Goal: Complete application form

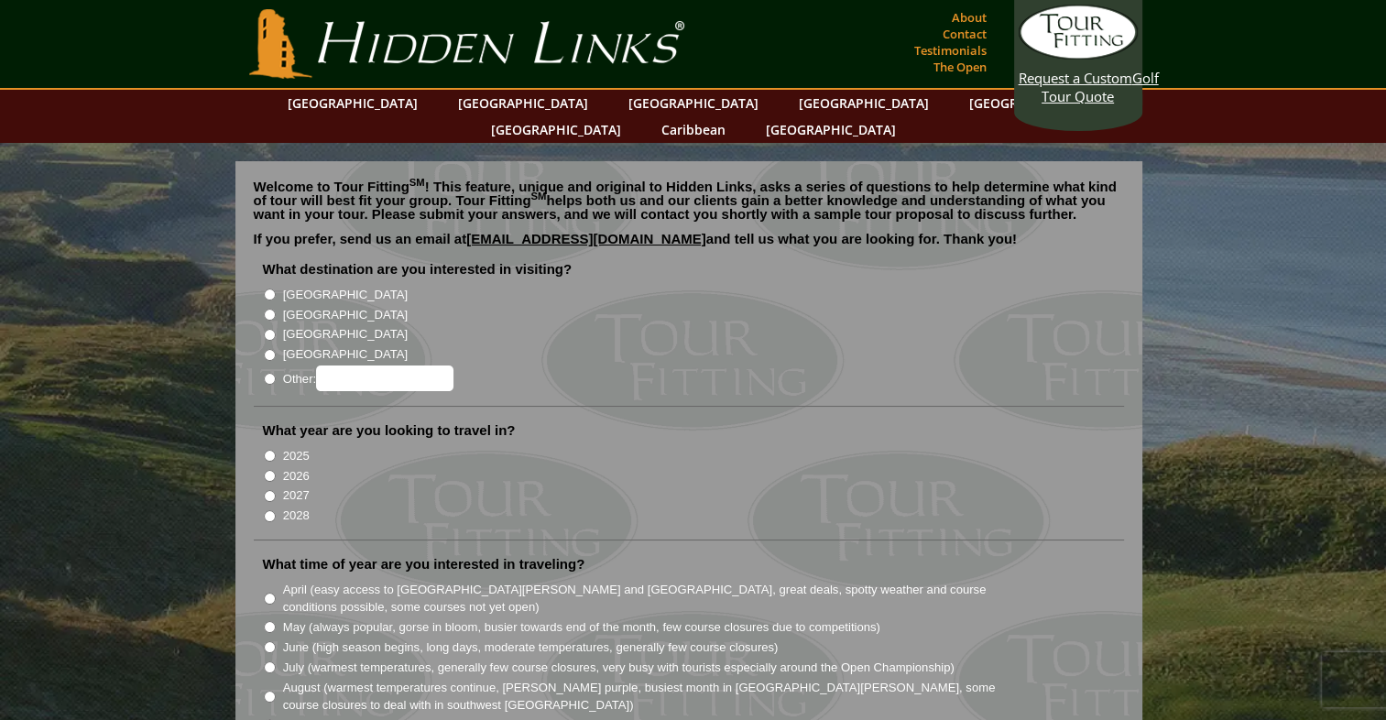
click at [275, 309] on input "[GEOGRAPHIC_DATA]" at bounding box center [270, 315] width 12 height 12
radio input "true"
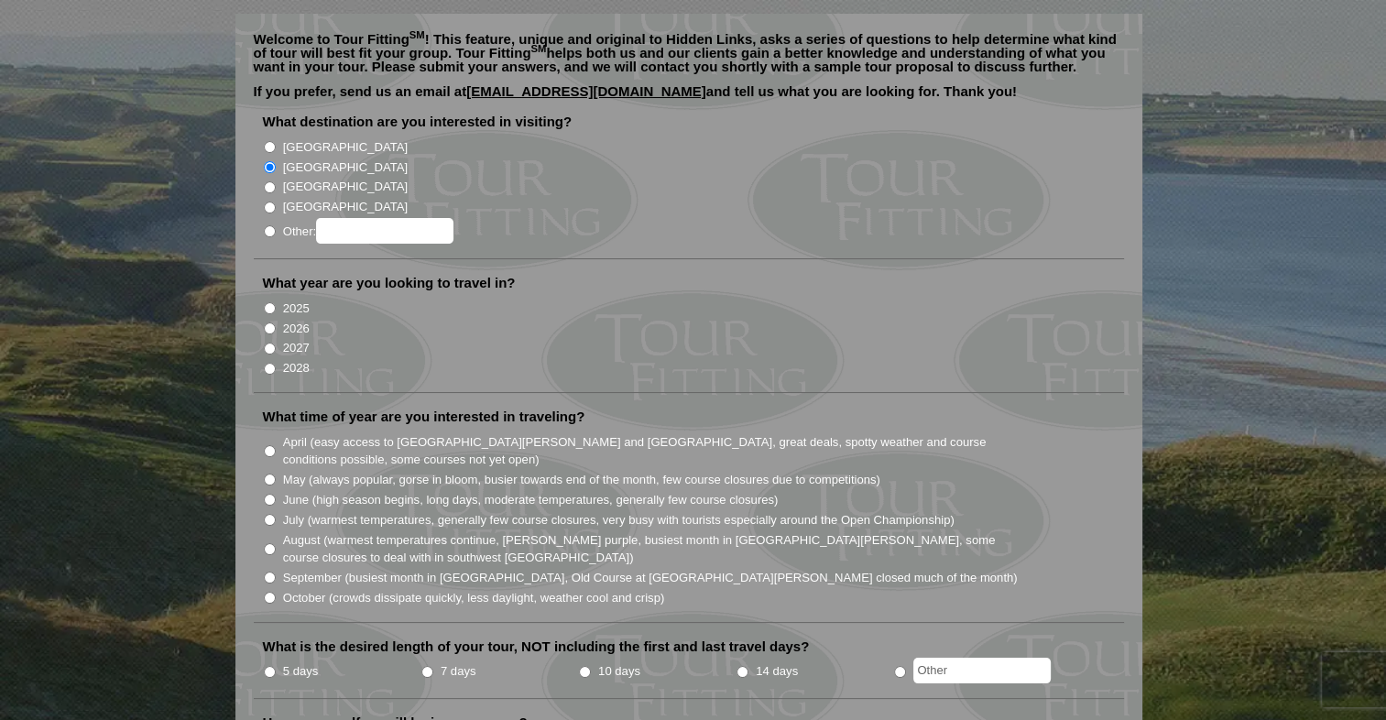
scroll to position [244, 0]
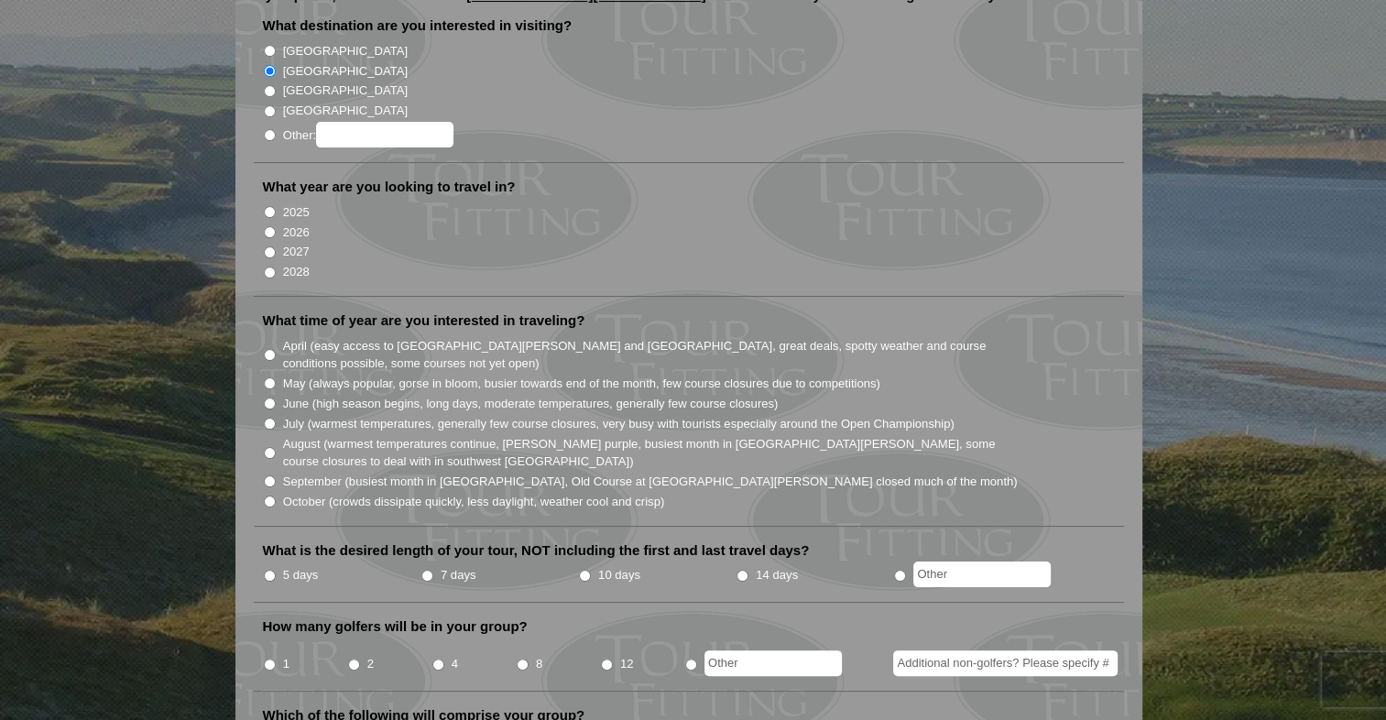
click at [283, 243] on label "2027" at bounding box center [296, 252] width 27 height 18
click at [276, 246] on input "2027" at bounding box center [270, 252] width 12 height 12
radio input "true"
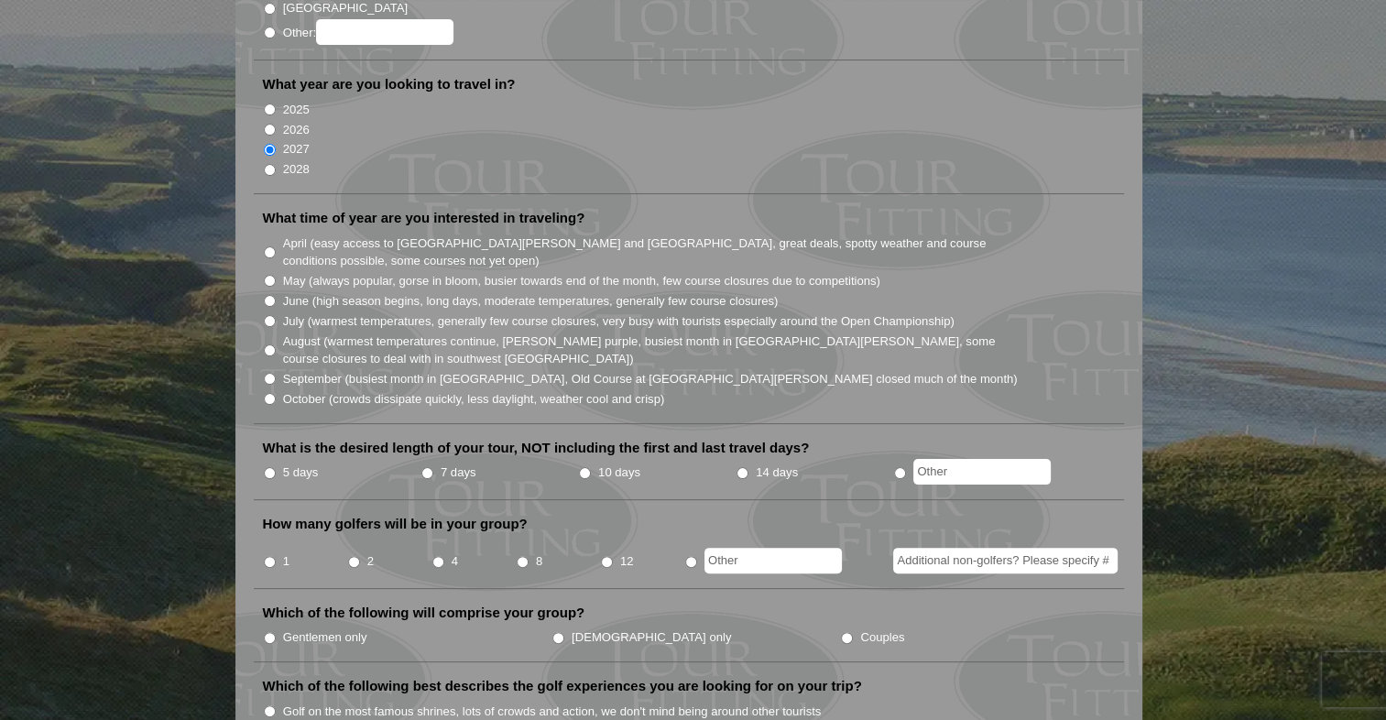
scroll to position [367, 0]
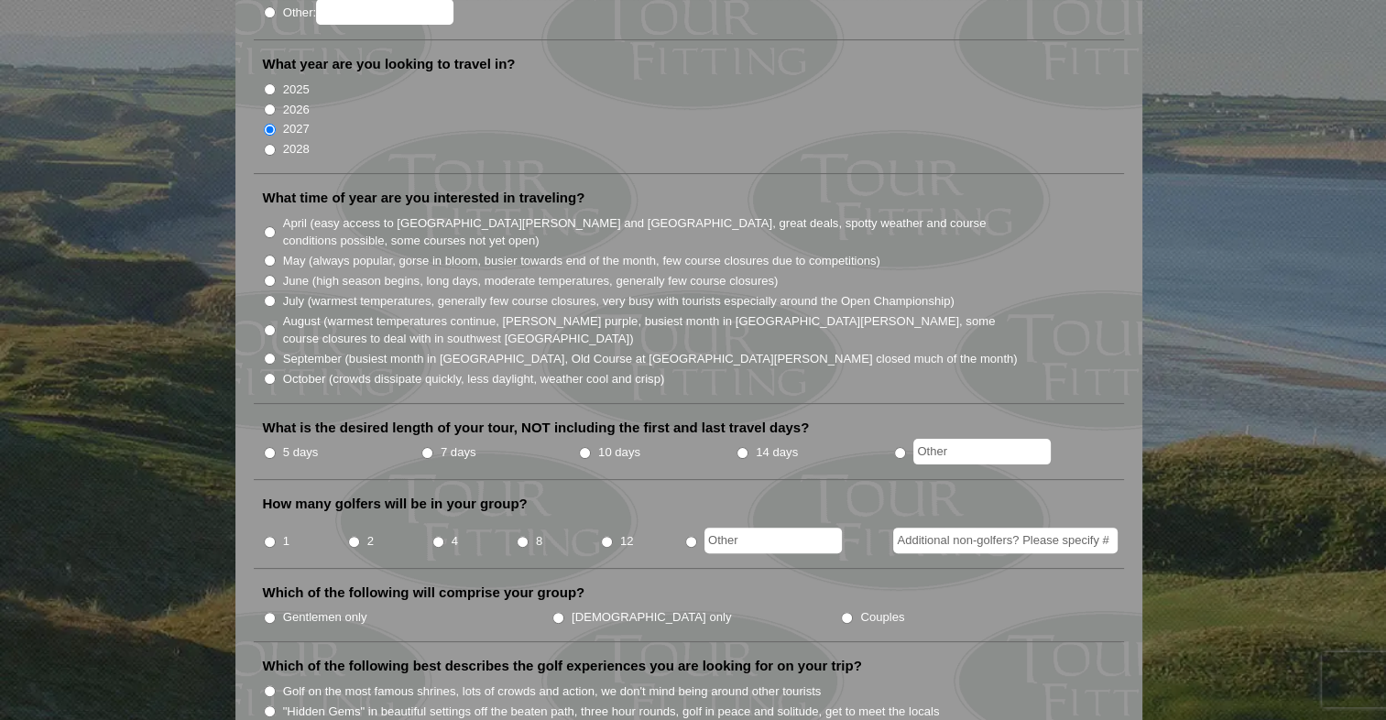
click at [277, 270] on li "June (high season begins, long days, moderate temperatures, generally few cours…" at bounding box center [696, 280] width 867 height 20
click at [266, 275] on input "June (high season begins, long days, moderate temperatures, generally few cours…" at bounding box center [270, 281] width 12 height 12
radio input "true"
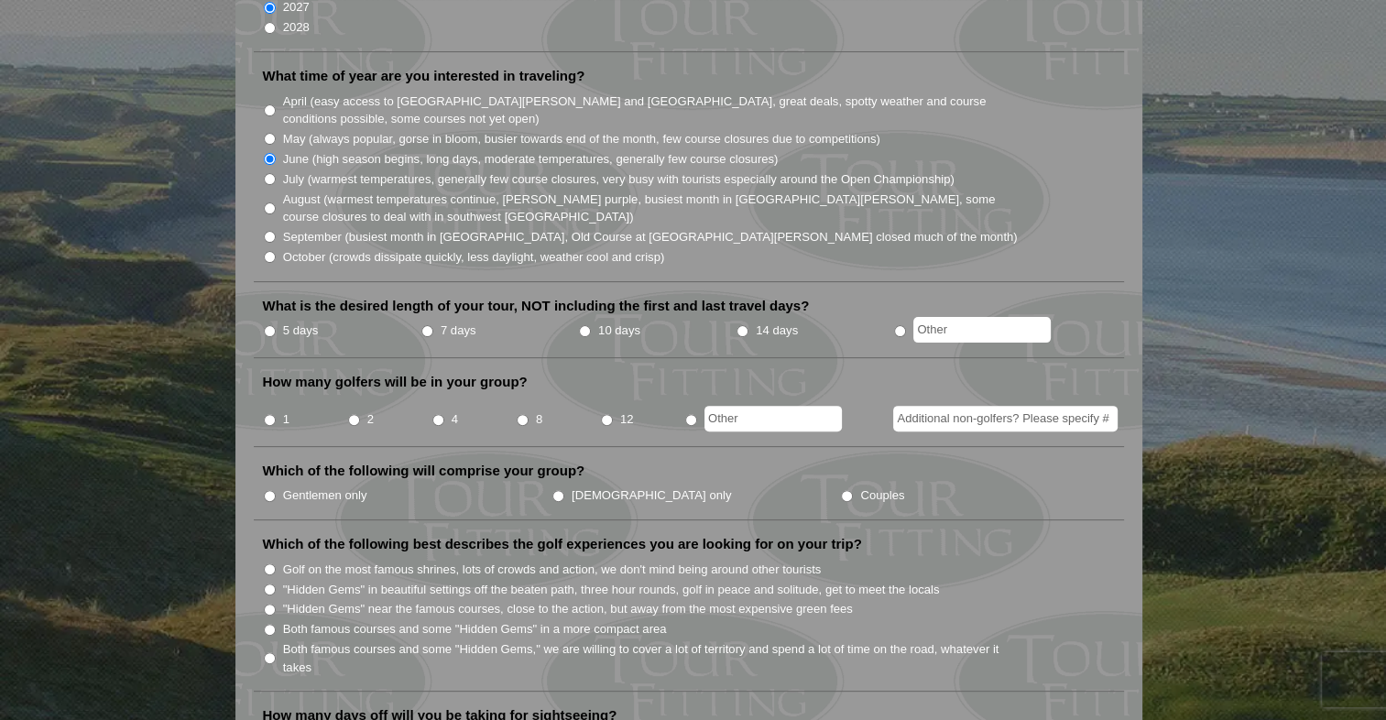
click at [426, 325] on input "7 days" at bounding box center [427, 331] width 12 height 12
radio input "true"
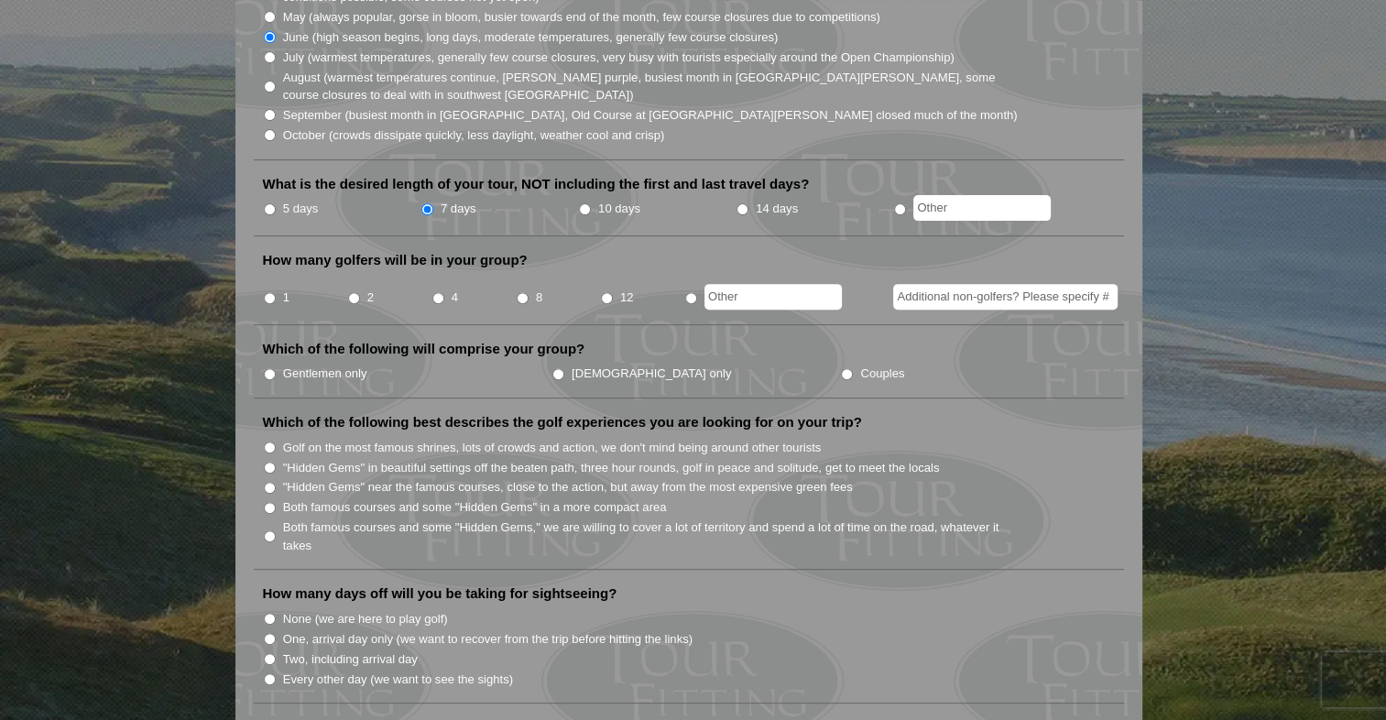
click at [436, 292] on input "4" at bounding box center [438, 298] width 12 height 12
radio input "true"
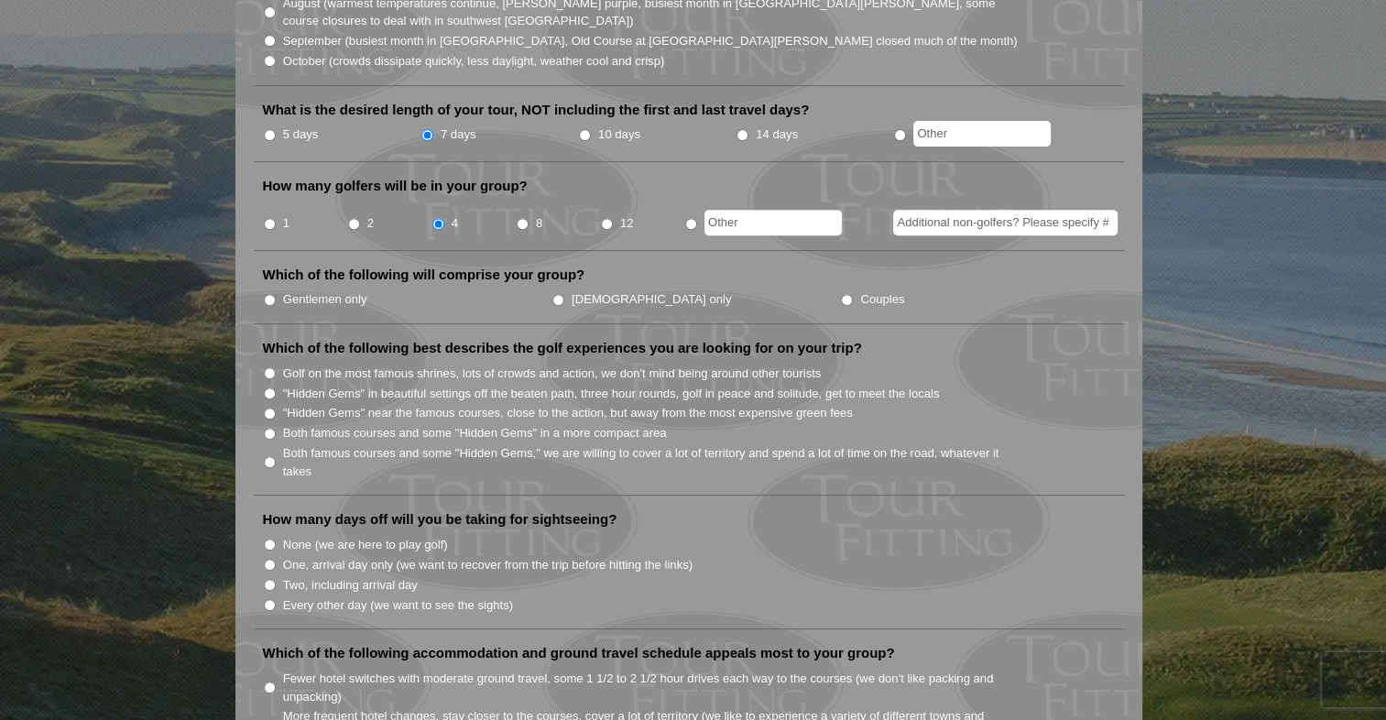
scroll to position [733, 0]
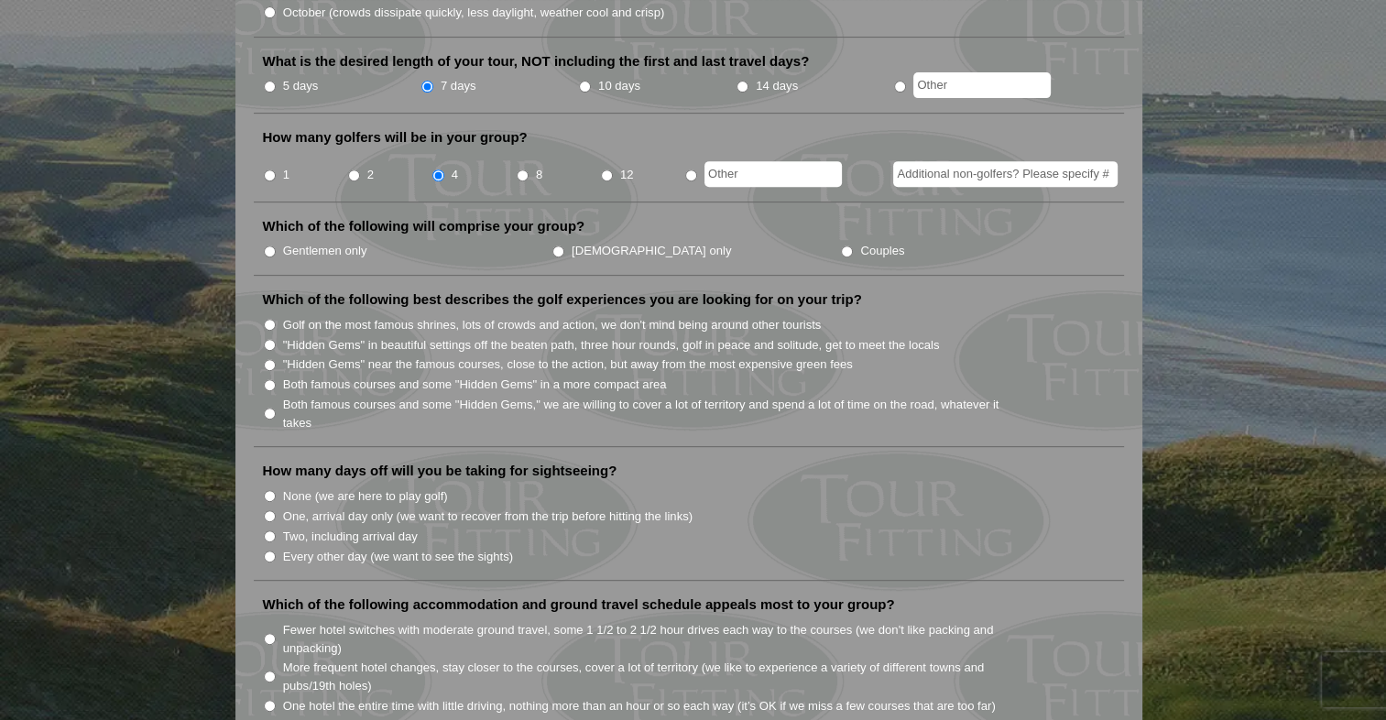
click at [274, 246] on input "Gentlemen only" at bounding box center [270, 252] width 12 height 12
radio input "true"
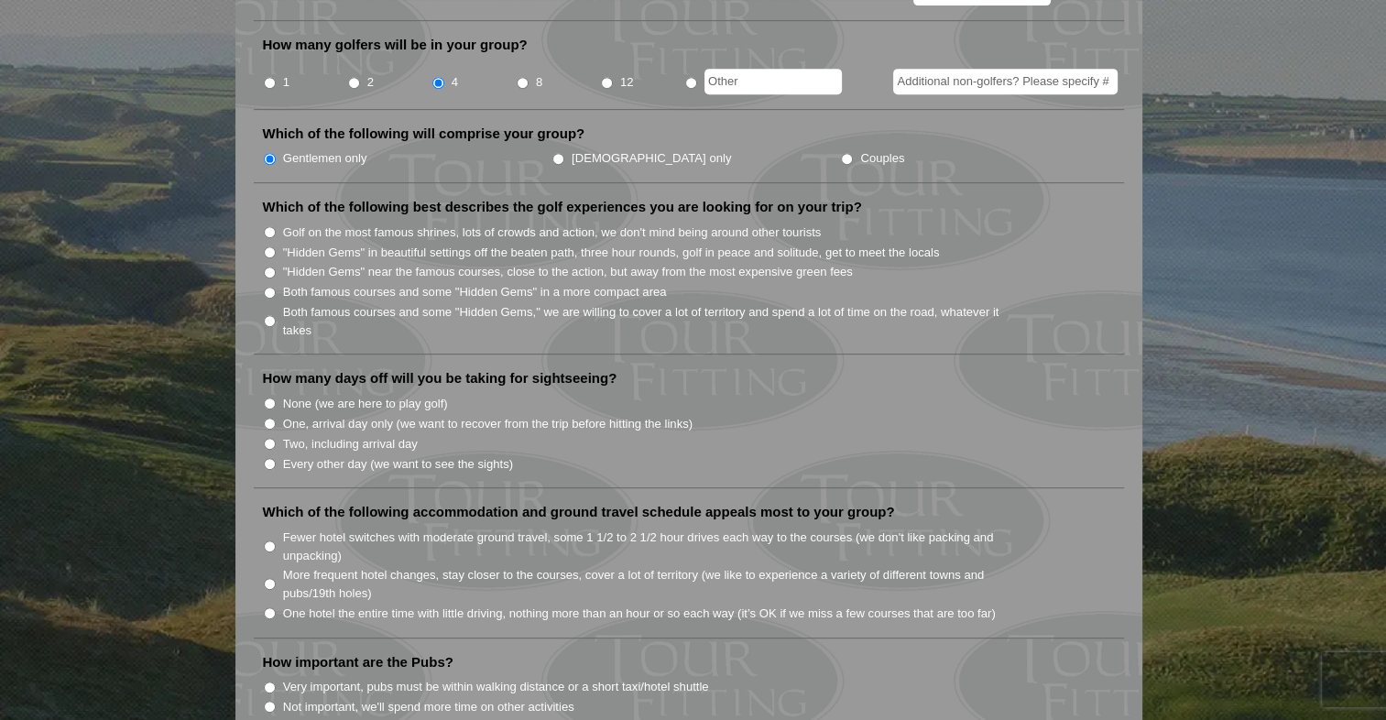
scroll to position [855, 0]
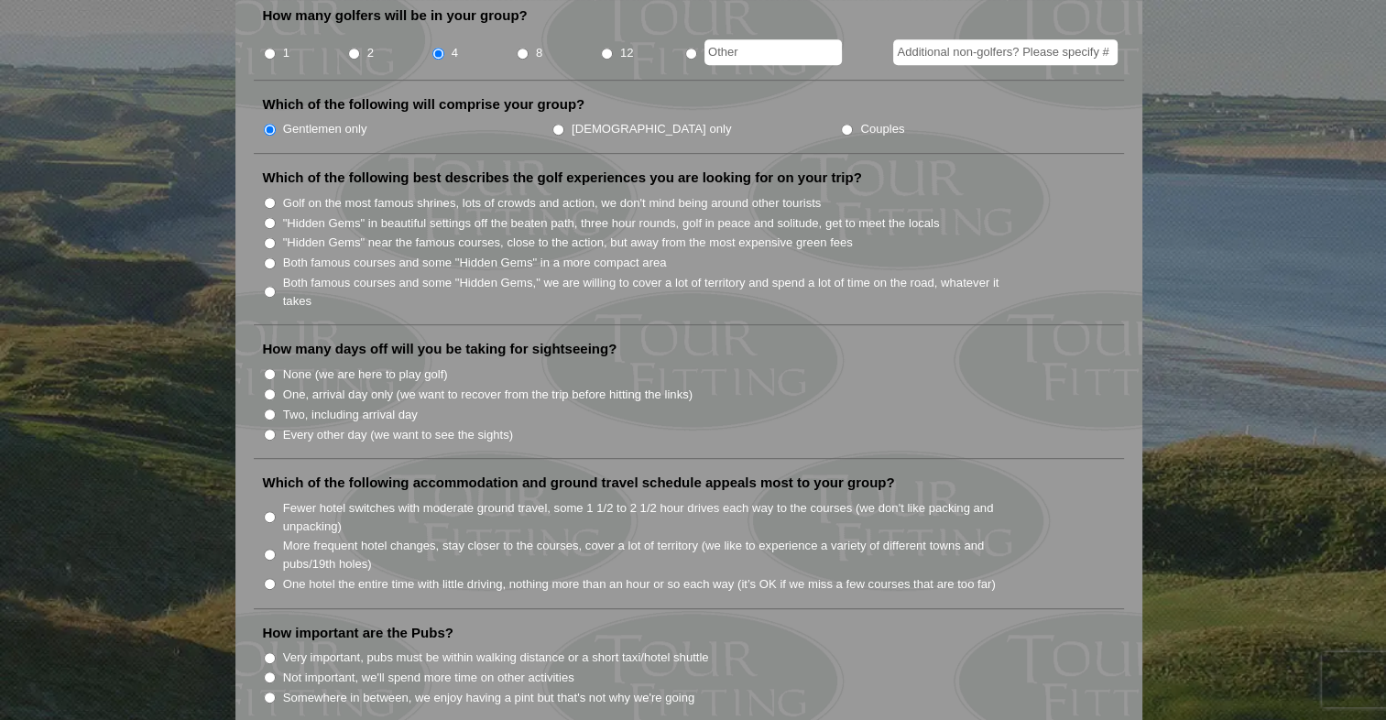
click at [270, 286] on input "Both famous courses and some "Hidden Gems," we are willing to cover a lot of te…" at bounding box center [270, 292] width 12 height 12
radio input "true"
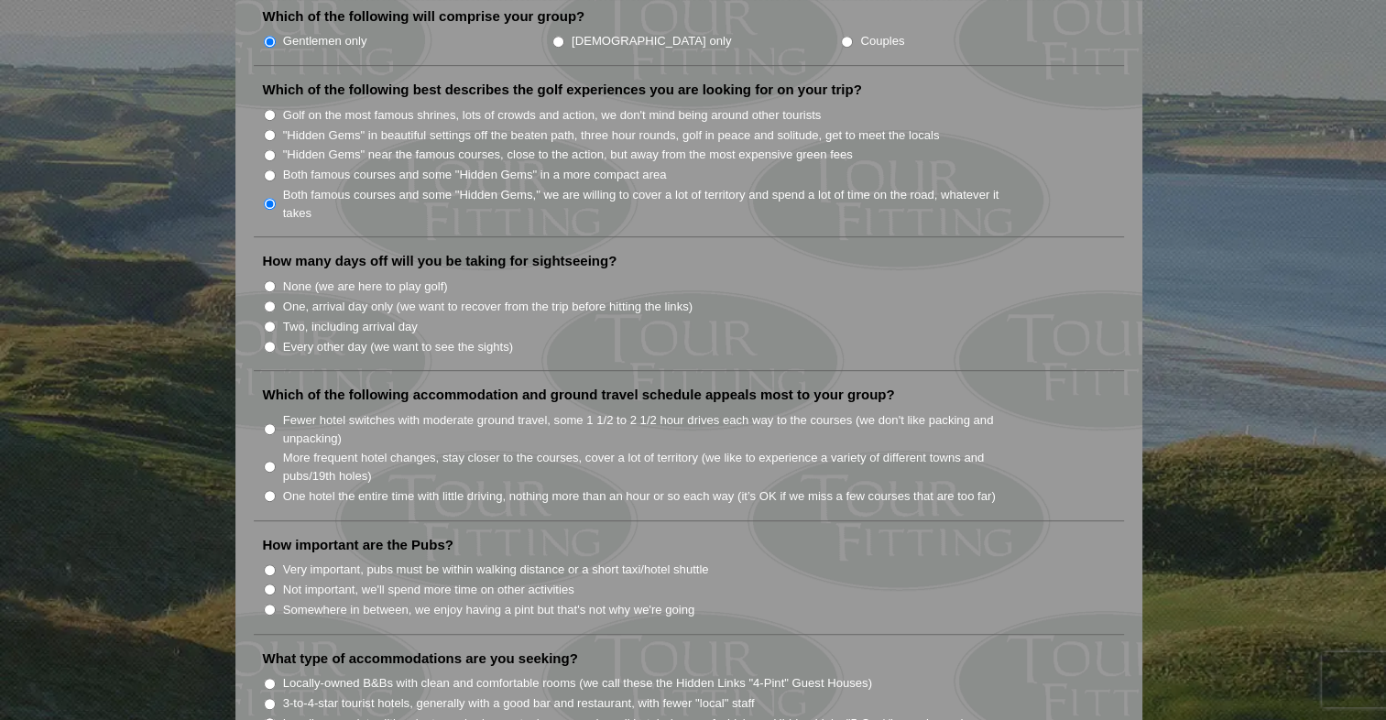
scroll to position [977, 0]
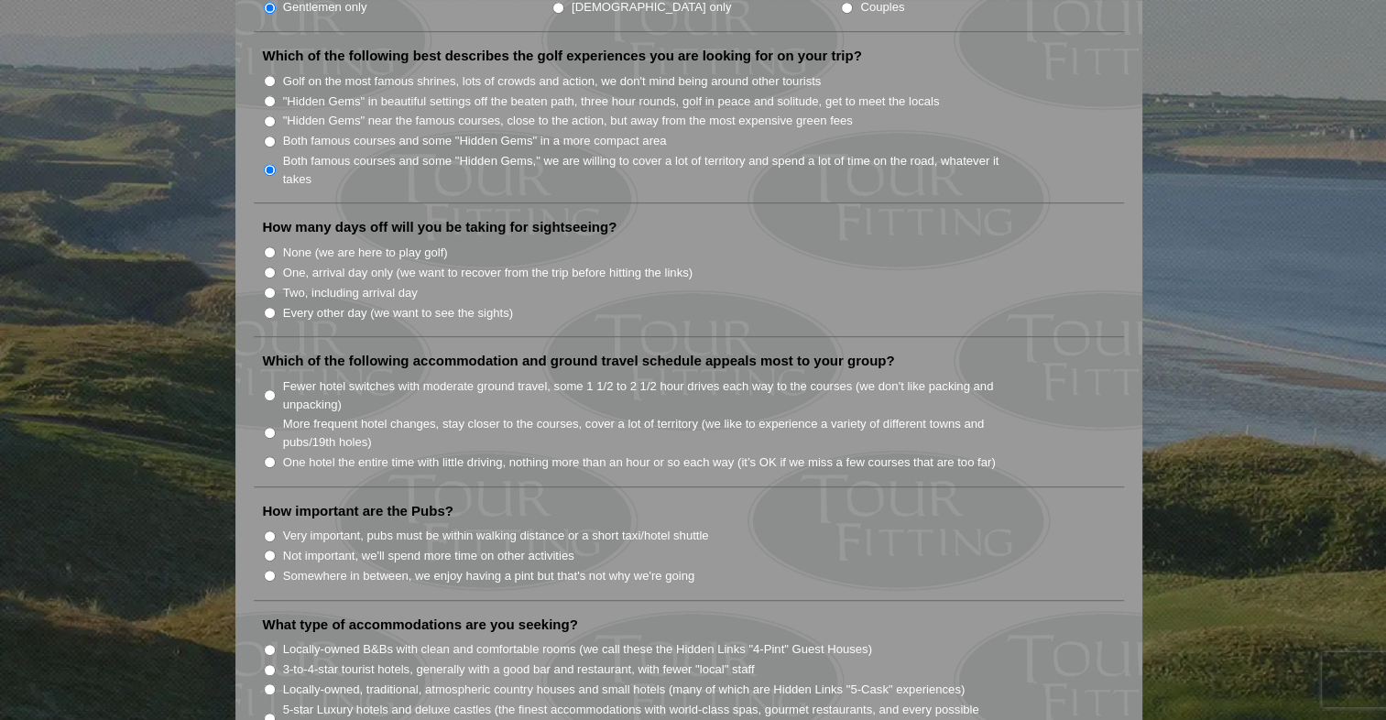
click at [268, 246] on input "None (we are here to play golf)" at bounding box center [270, 252] width 12 height 12
radio input "true"
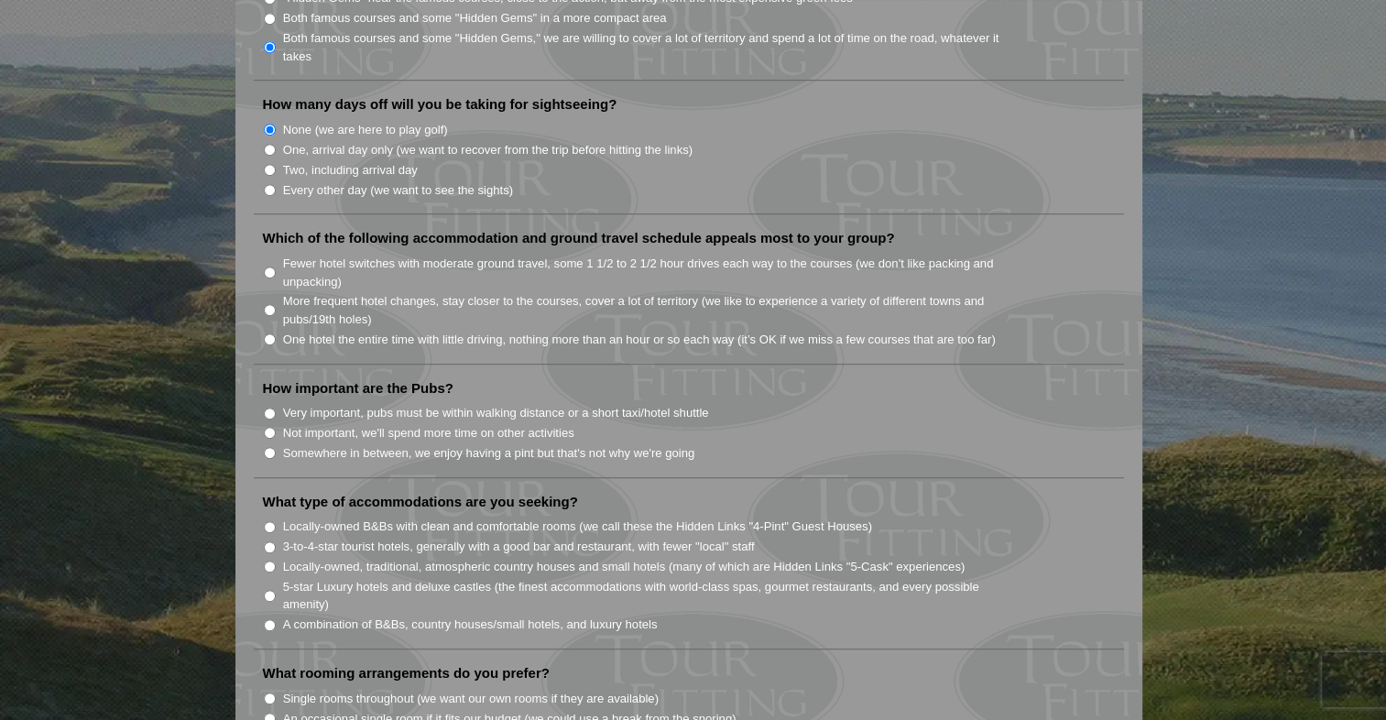
click at [276, 290] on li "More frequent hotel changes, stay closer to the courses, cover a lot of territo…" at bounding box center [696, 309] width 867 height 38
click at [271, 304] on input "More frequent hotel changes, stay closer to the courses, cover a lot of territo…" at bounding box center [270, 310] width 12 height 12
radio input "true"
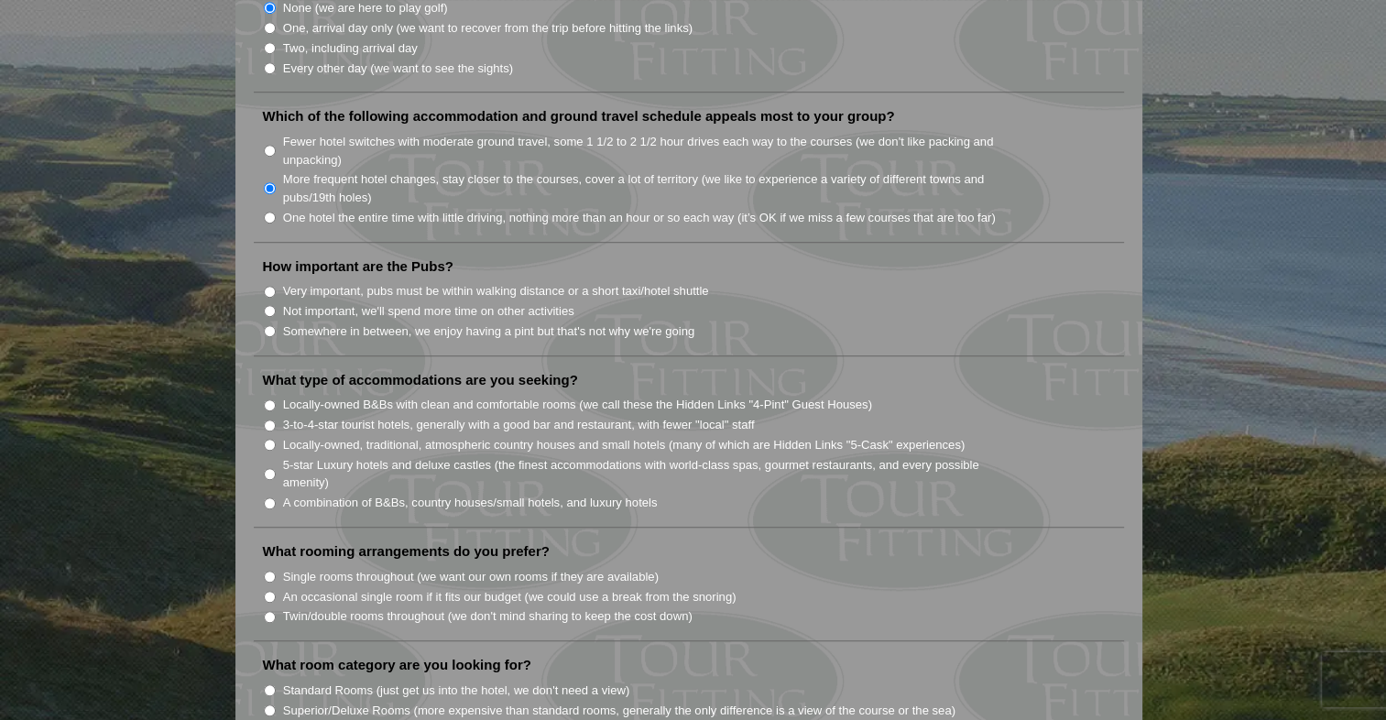
click at [271, 286] on input "Very important, pubs must be within walking distance or a short taxi/hotel shut…" at bounding box center [270, 292] width 12 height 12
radio input "true"
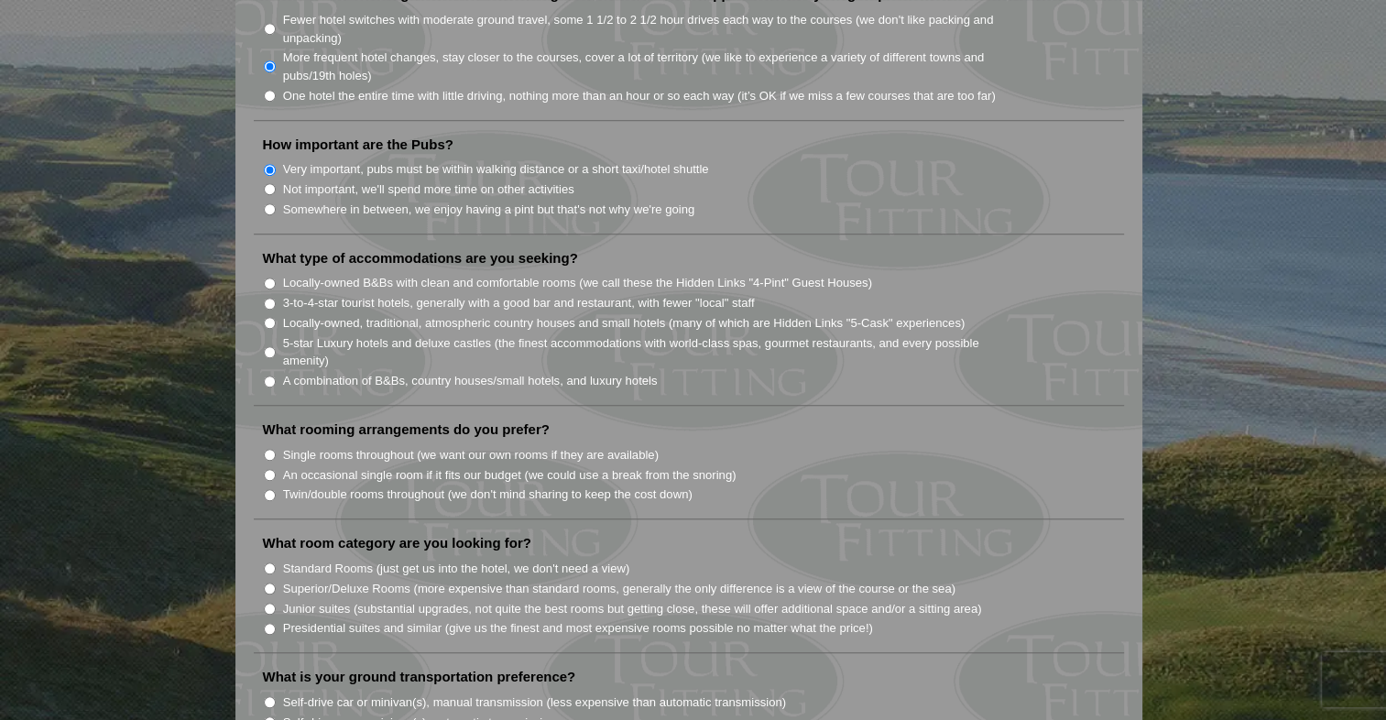
click at [268, 278] on input "Locally-owned B&Bs with clean and comfortable rooms (we call these the Hidden L…" at bounding box center [270, 284] width 12 height 12
radio input "true"
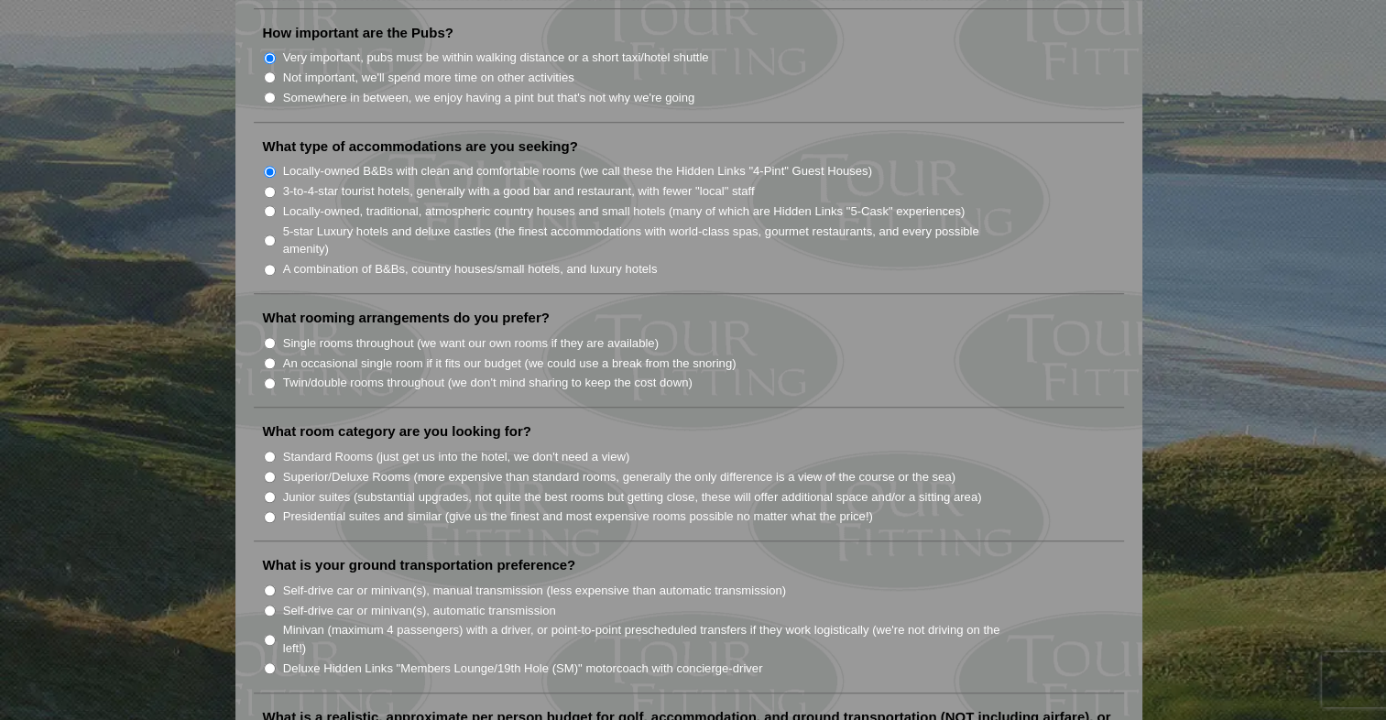
scroll to position [1466, 0]
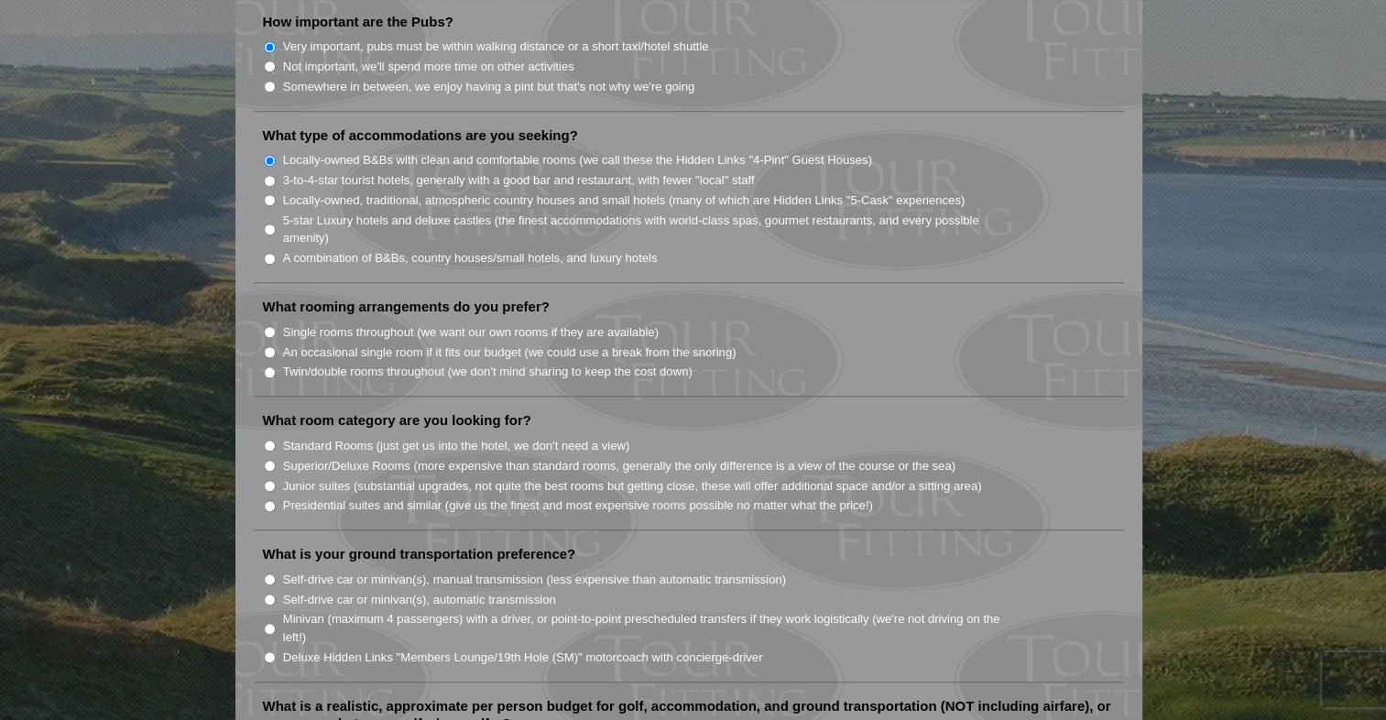
click at [270, 346] on input "An occasional single room if it fits our budget (we could use a break from the …" at bounding box center [270, 352] width 12 height 12
radio input "true"
click at [268, 326] on input "Single rooms throughout (we want our own rooms if they are available)" at bounding box center [270, 332] width 12 height 12
radio input "true"
click at [274, 346] on input "An occasional single room if it fits our budget (we could use a break from the …" at bounding box center [270, 352] width 12 height 12
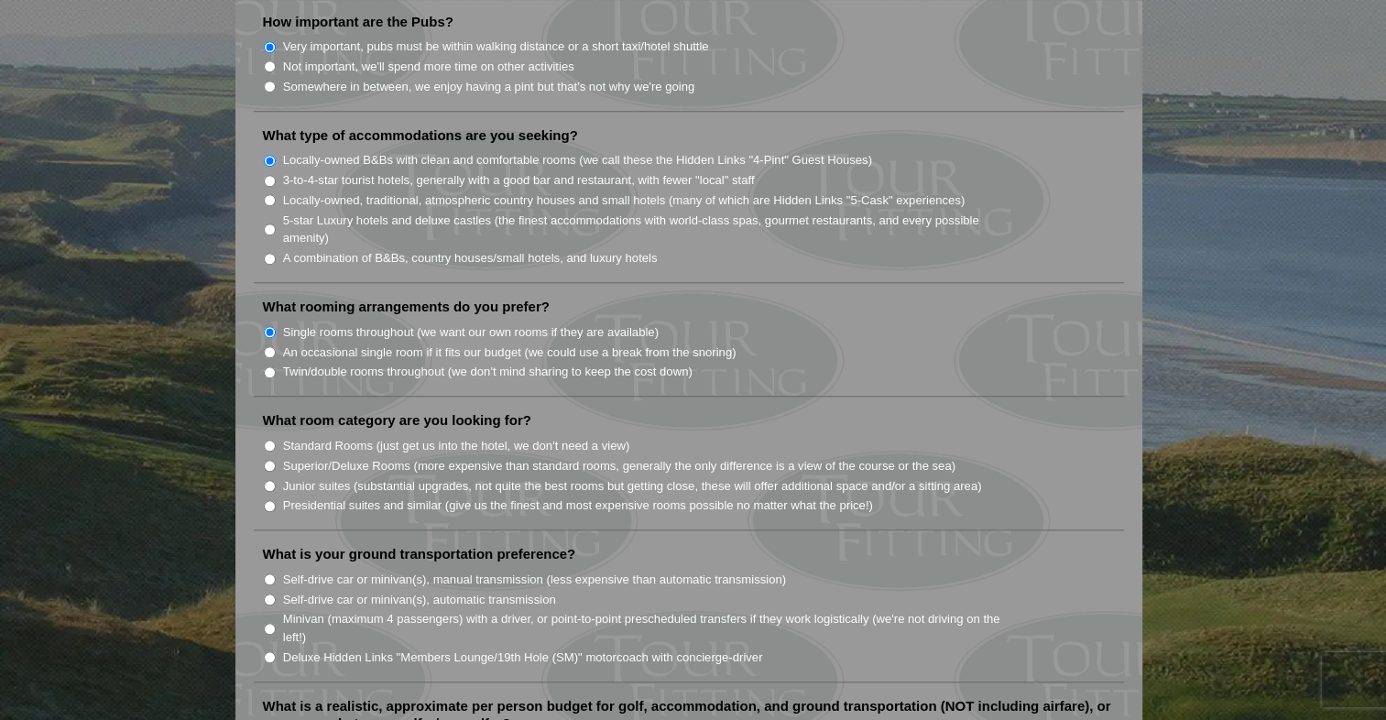
radio input "true"
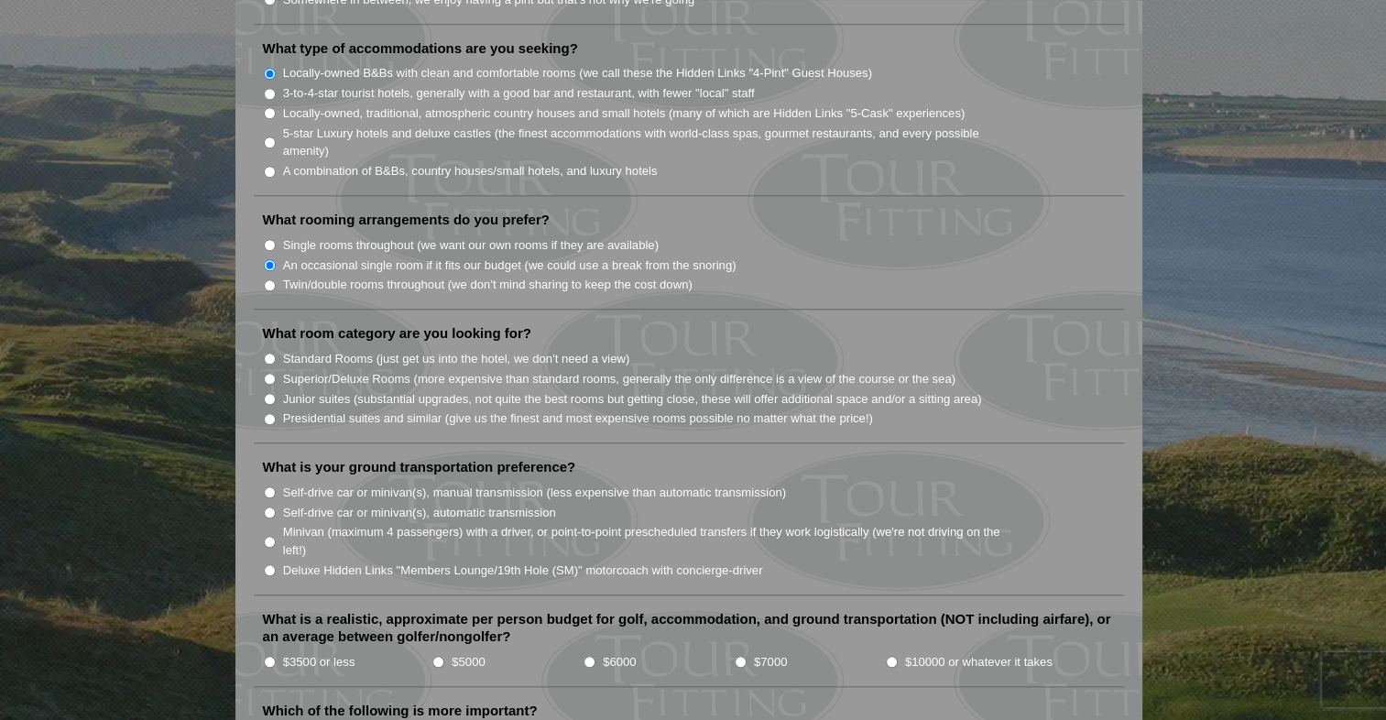
scroll to position [1588, 0]
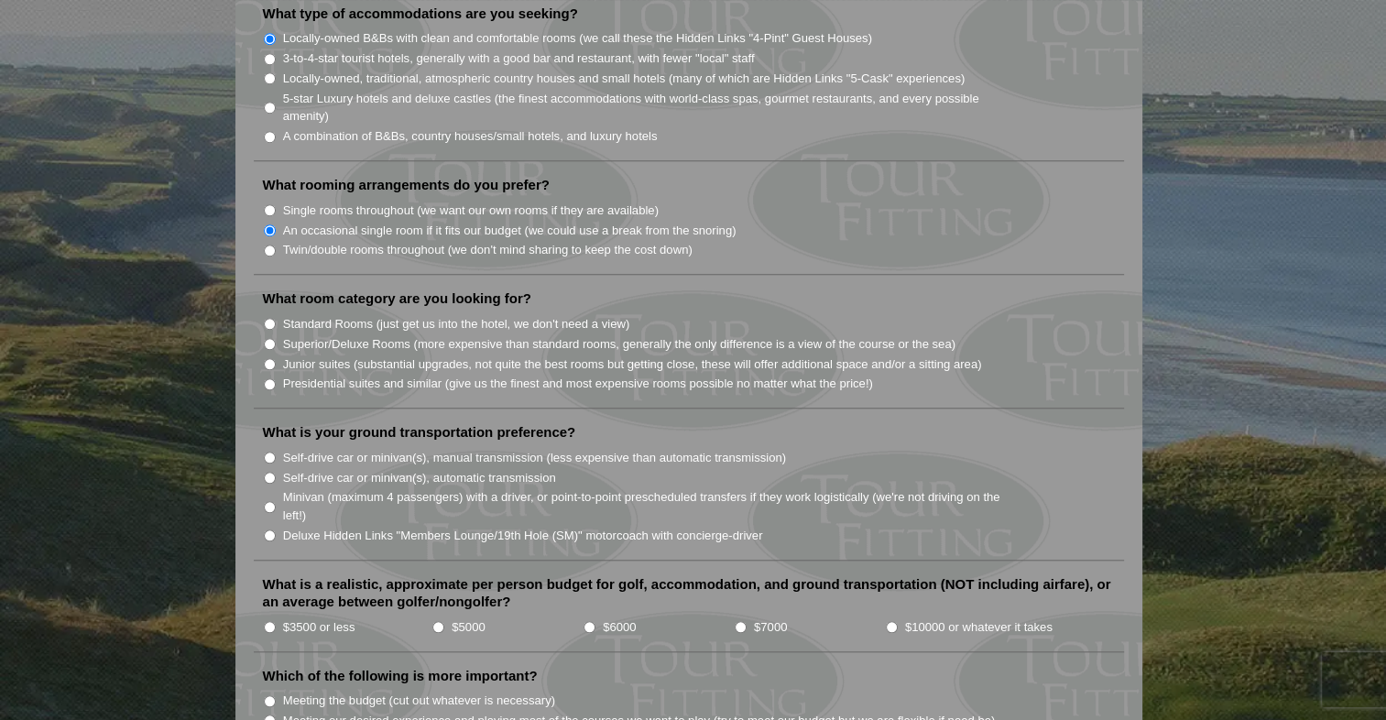
click at [267, 318] on input "Standard Rooms (just get us into the hotel, we don't need a view)" at bounding box center [270, 324] width 12 height 12
radio input "true"
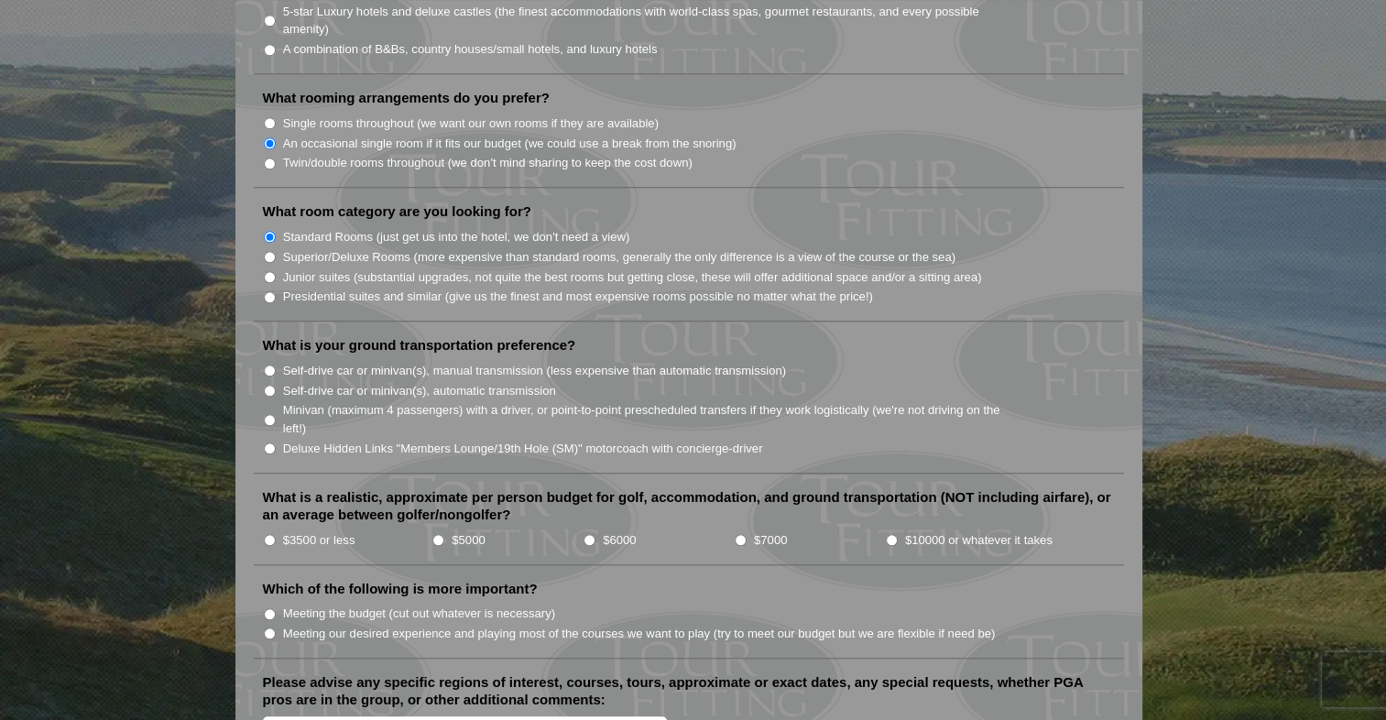
scroll to position [1710, 0]
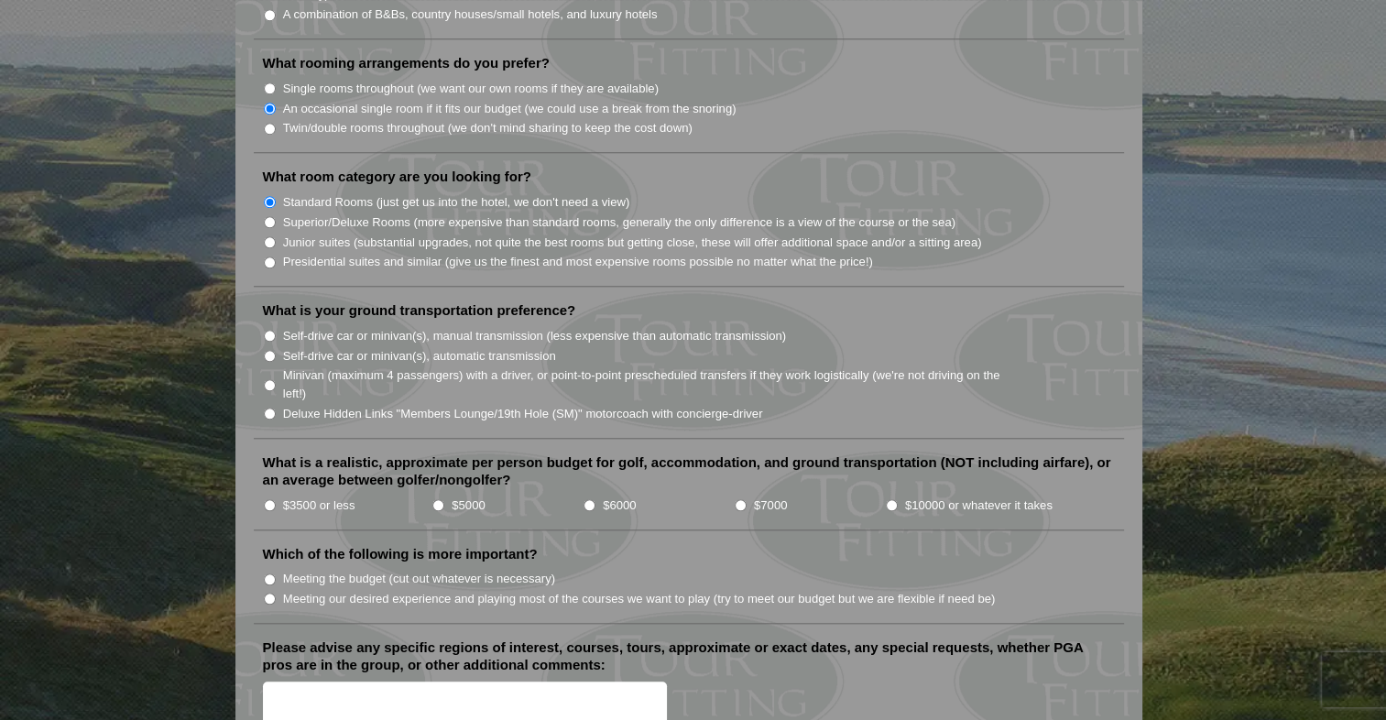
click at [273, 379] on input "Minivan (maximum 4 passengers) with a driver, or point-to-point prescheduled tr…" at bounding box center [270, 385] width 12 height 12
radio input "true"
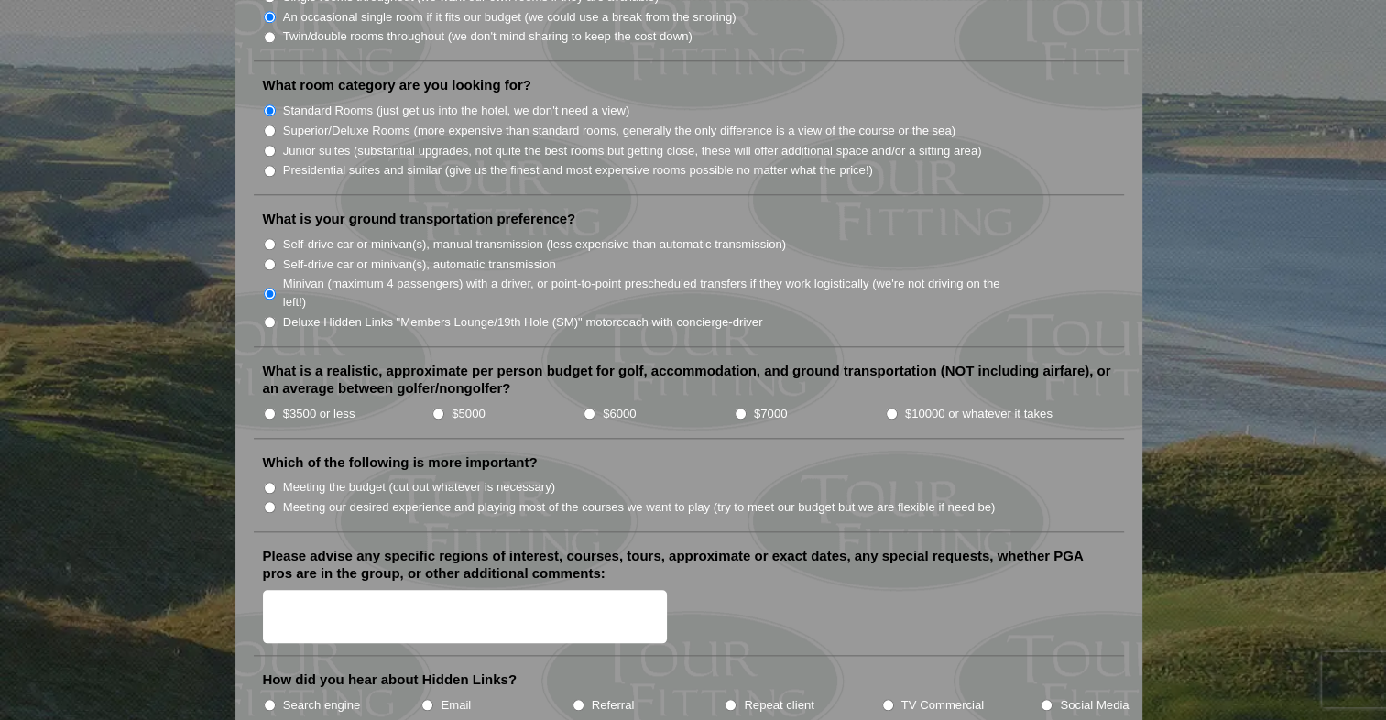
scroll to position [1833, 0]
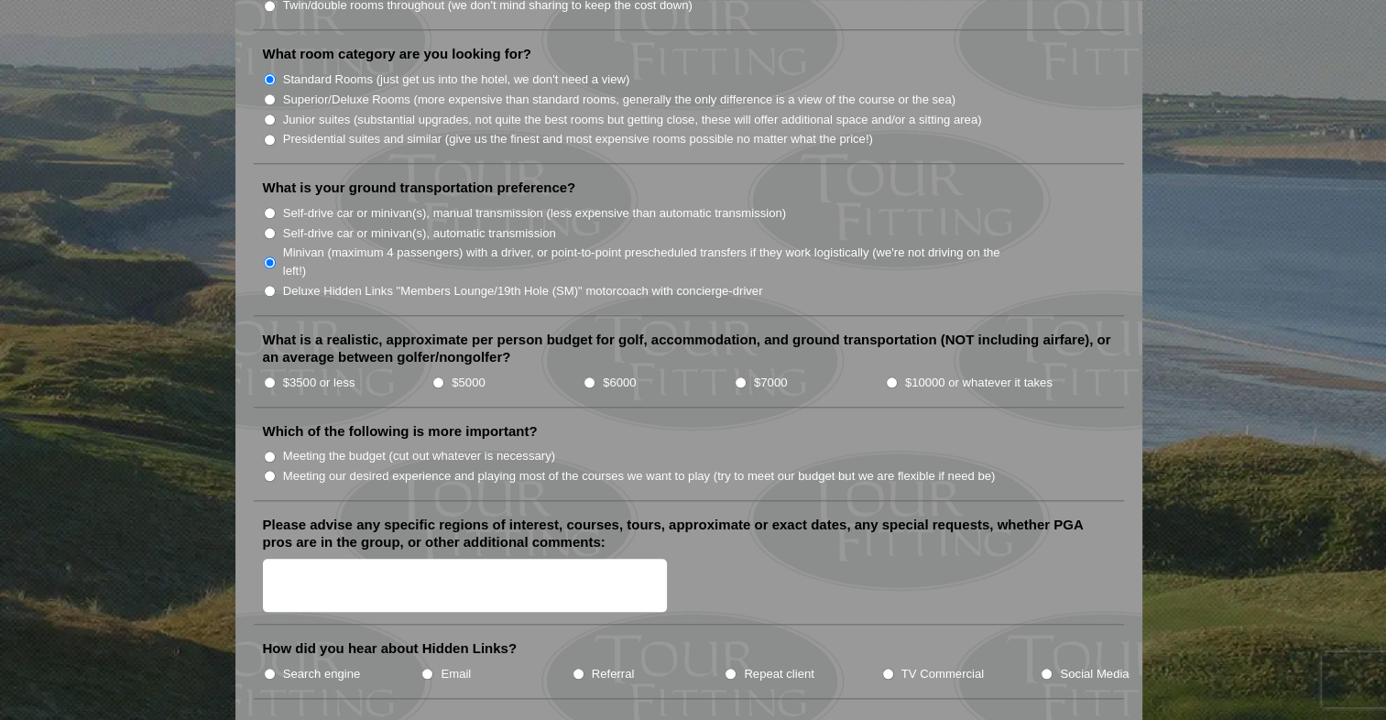
click at [740, 377] on input "$7000" at bounding box center [741, 383] width 12 height 12
radio input "true"
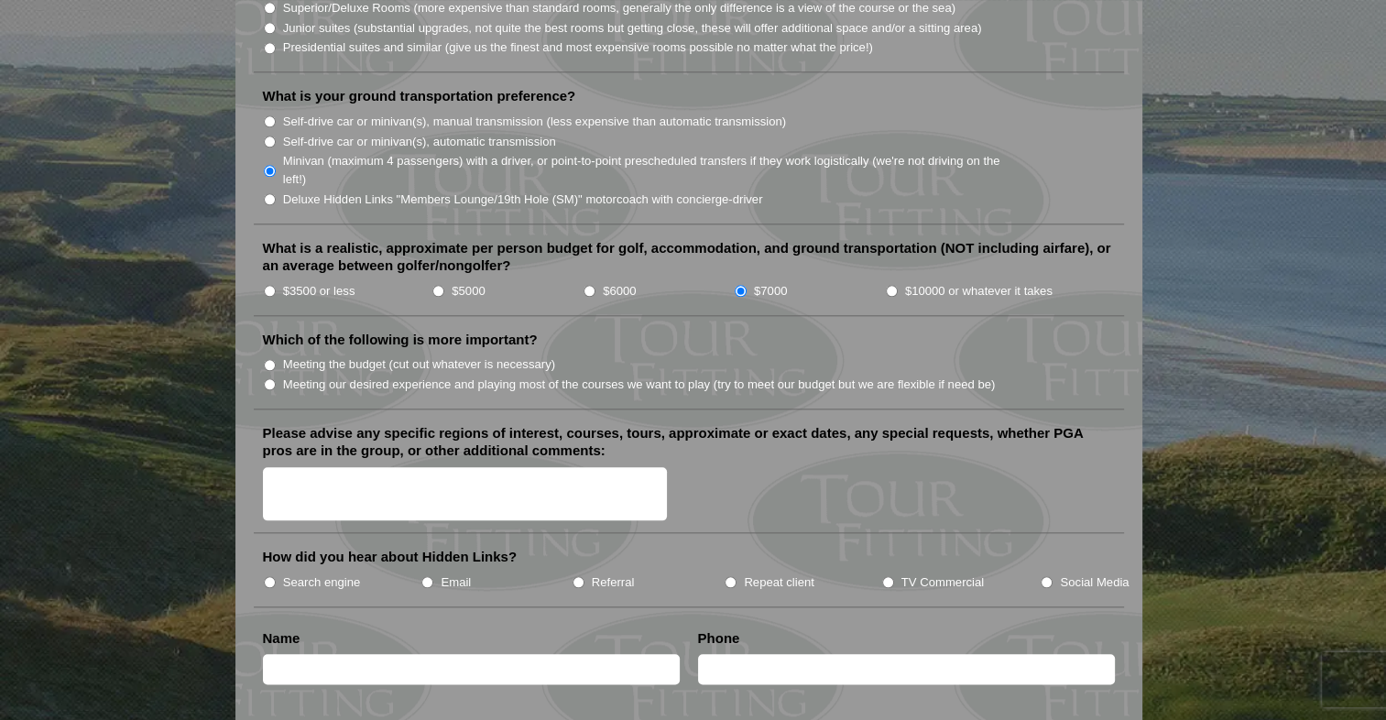
scroll to position [1954, 0]
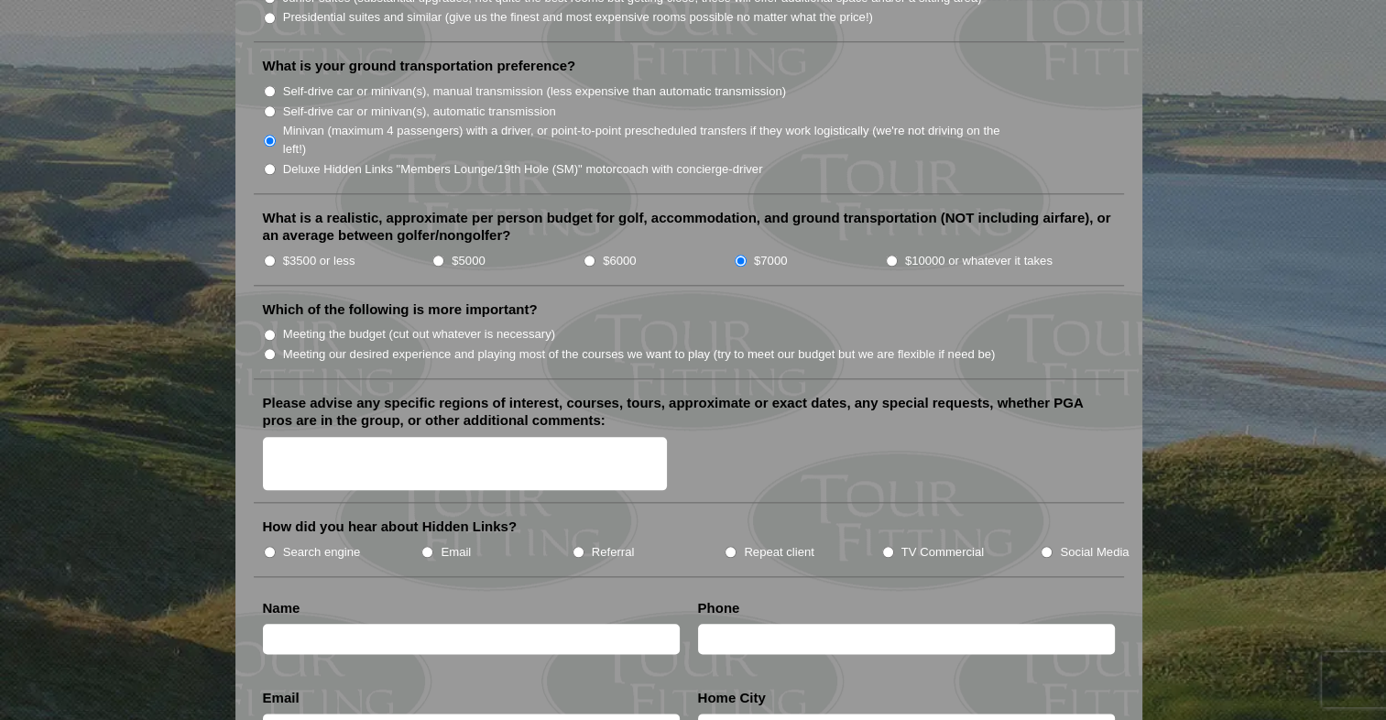
click at [275, 348] on input "Meeting our desired experience and playing most of the courses we want to play …" at bounding box center [270, 354] width 12 height 12
radio input "true"
click at [430, 437] on textarea "Please advise any specific regions of interest, courses, tours, approximate or …" at bounding box center [465, 464] width 405 height 54
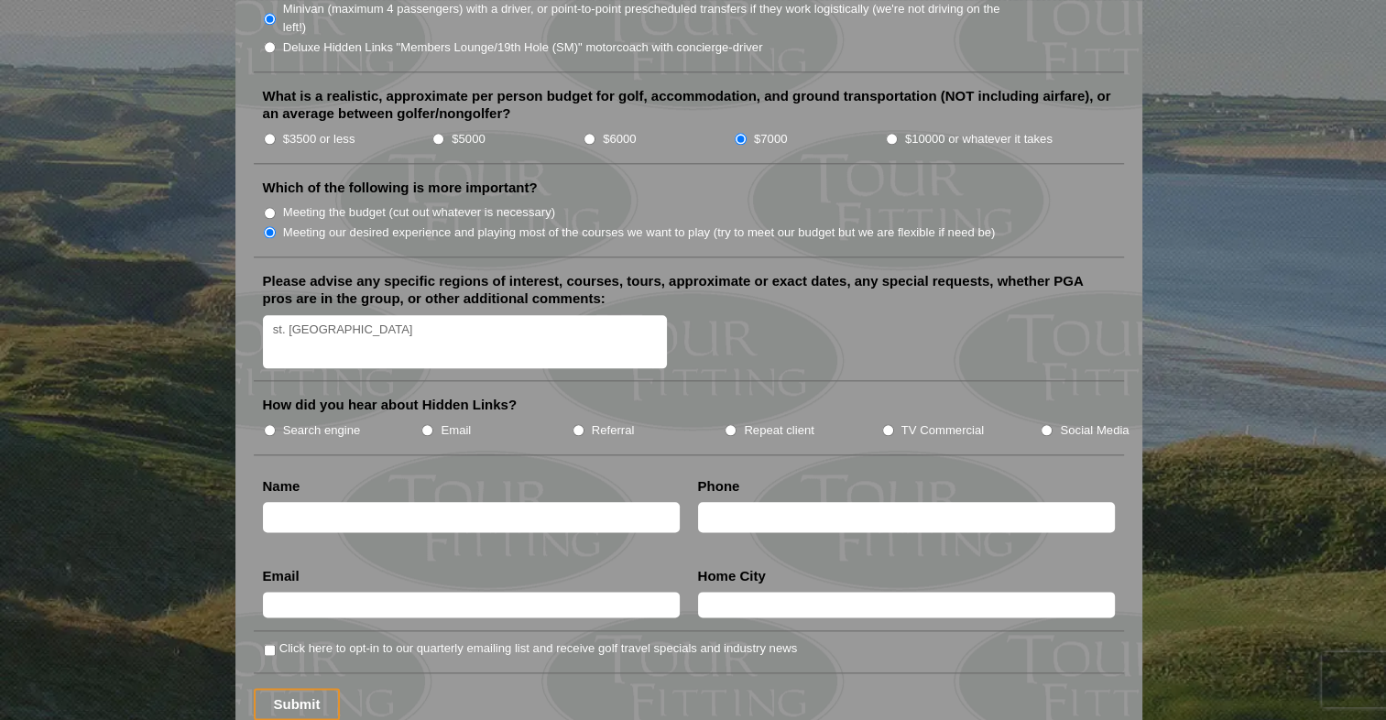
type textarea "st. [GEOGRAPHIC_DATA]"
click at [268, 424] on input "Search engine" at bounding box center [270, 430] width 12 height 12
radio input "true"
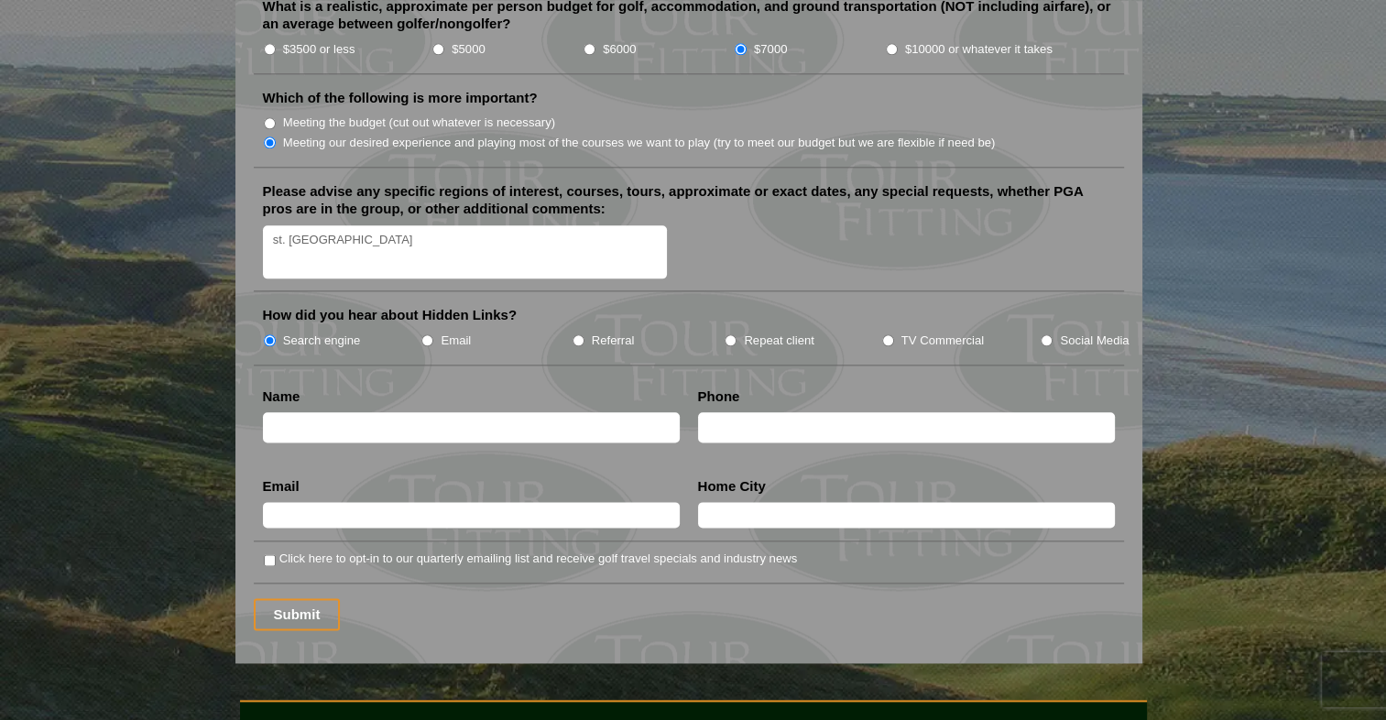
scroll to position [2199, 0]
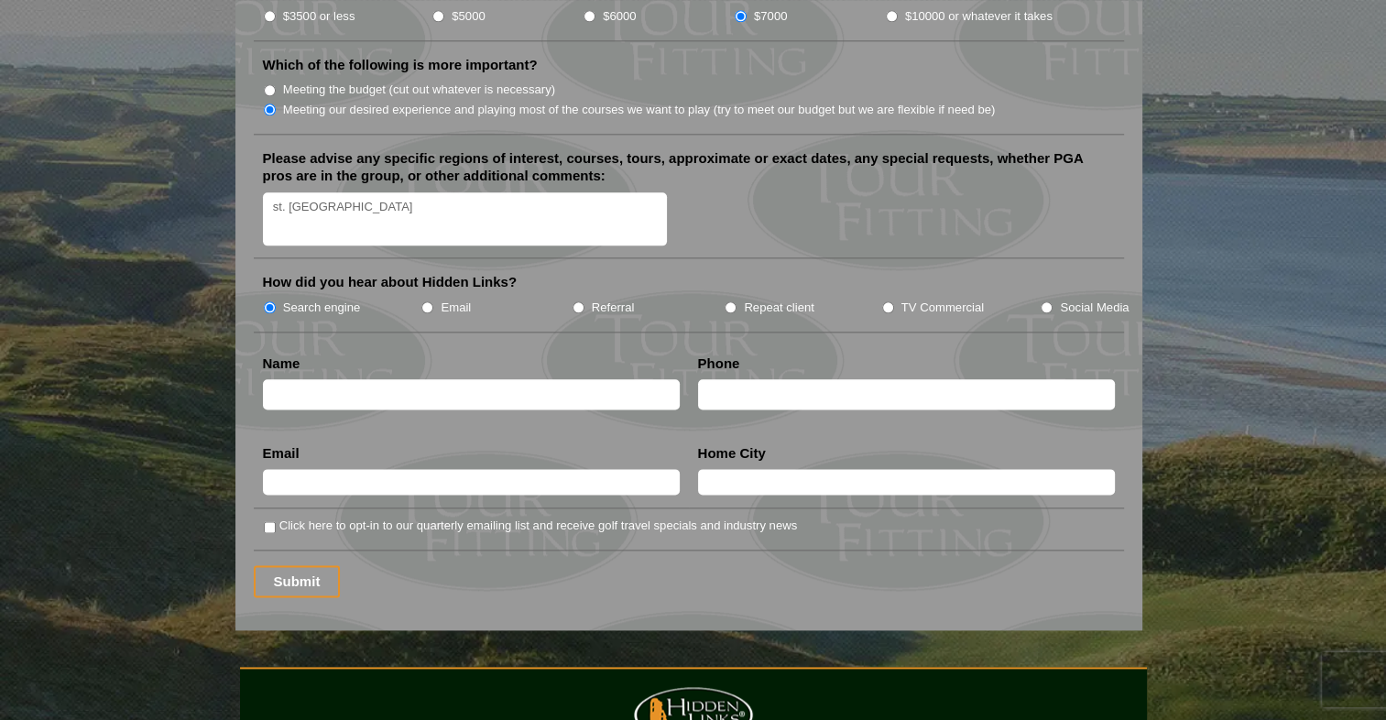
click at [345, 379] on input "text" at bounding box center [471, 394] width 417 height 30
type input "[PERSON_NAME]"
type input "2053053405"
type input "[PERSON_NAME][EMAIL_ADDRESS][PERSON_NAME][DOMAIN_NAME]"
type input "[PERSON_NAME]"
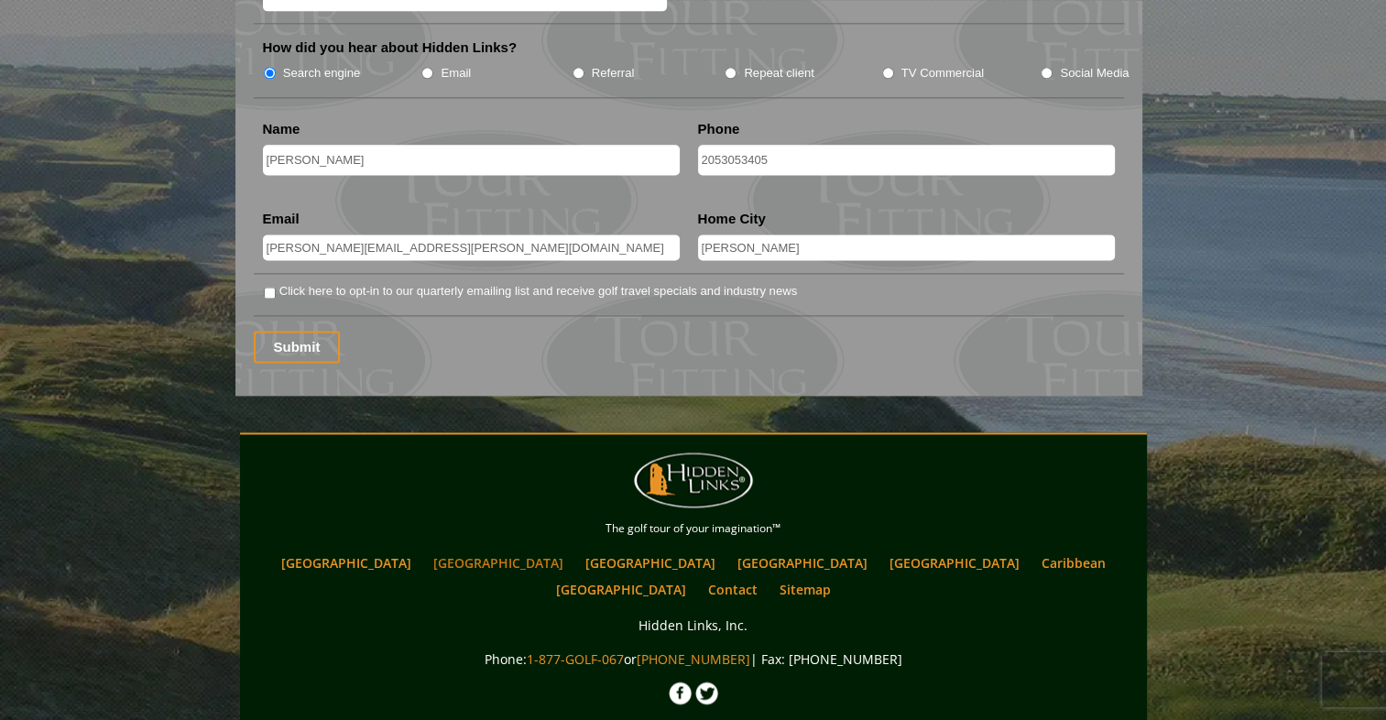
scroll to position [2443, 0]
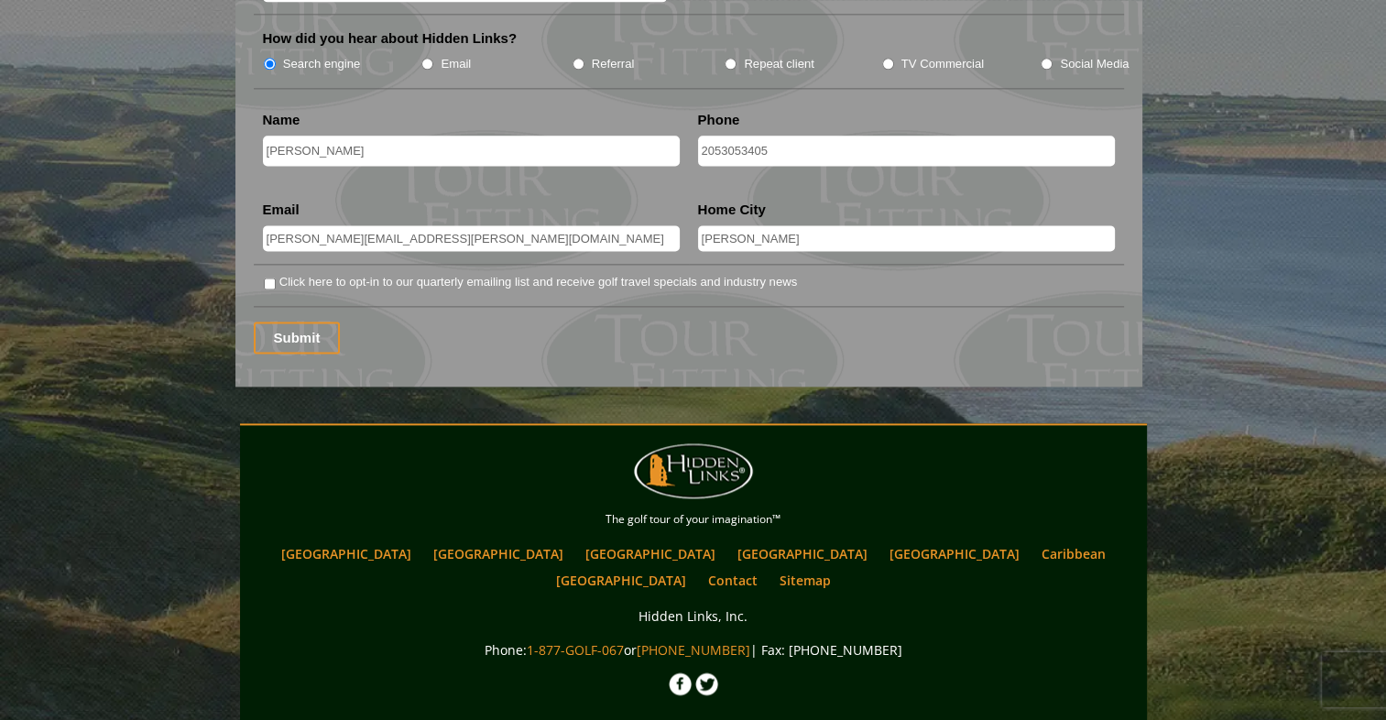
click at [273, 278] on input "Click here to opt-in to our quarterly emailing list and receive golf travel spe…" at bounding box center [270, 284] width 12 height 12
checkbox input "true"
click at [297, 322] on input "Submit" at bounding box center [297, 338] width 87 height 32
